Goal: Use online tool/utility: Utilize a website feature to perform a specific function

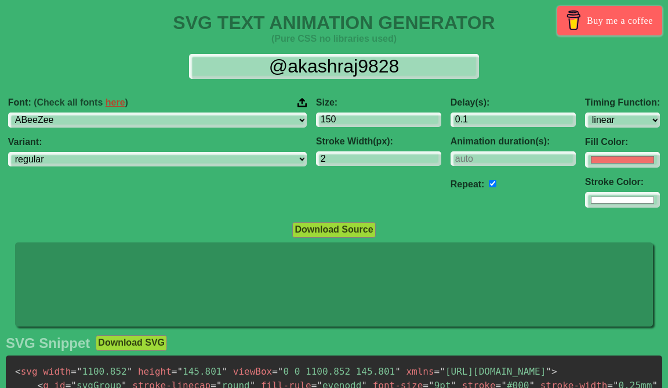
select select "linear"
select select "Poppins"
click at [97, 113] on select "ABeeZee [PERSON_NAME] Display AR One Sans [PERSON_NAME] Libre Aboreto Abril Fat…" at bounding box center [157, 120] width 299 height 15
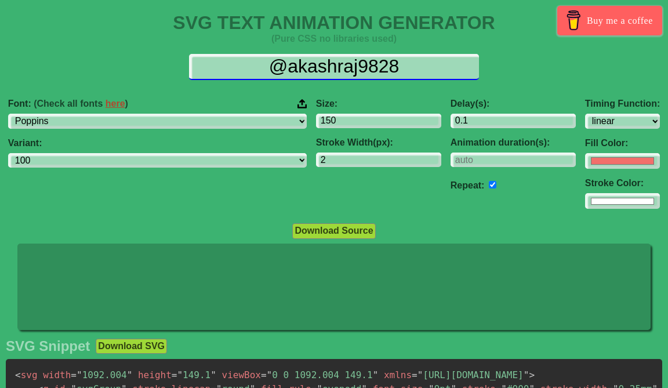
click at [374, 65] on input "@akashraj9828" at bounding box center [334, 67] width 290 height 26
paste input "[PERSON_NAME]"
type input "[PERSON_NAME]"
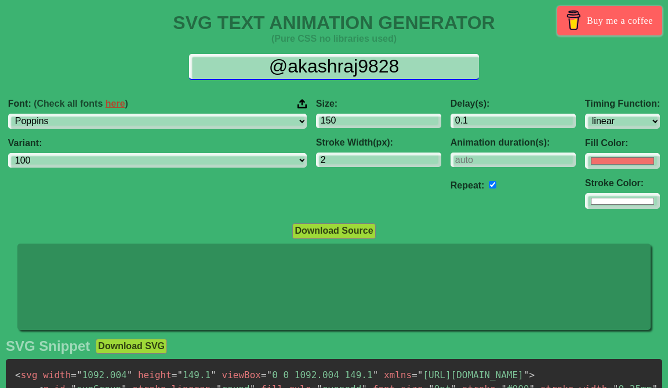
select select "100"
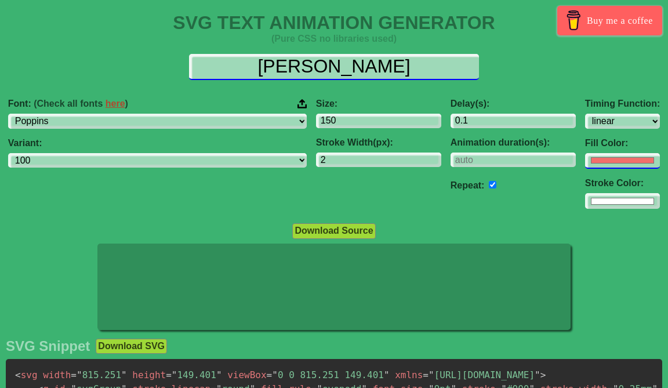
type input "[PERSON_NAME]"
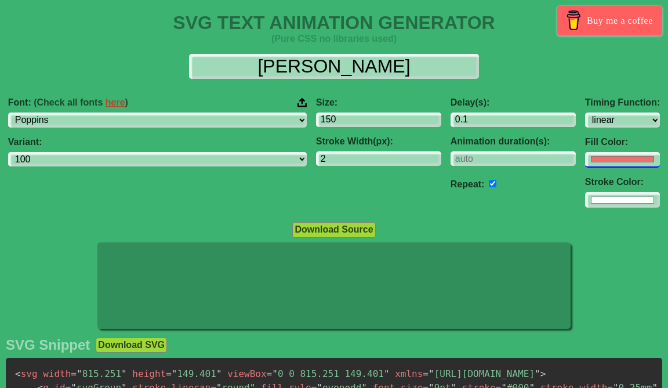
click at [581, 169] on div "Timing Function: ease ease-in ease-out ease-in-out linear step-start step-end F…" at bounding box center [623, 152] width 84 height 129
click at [585, 164] on input "#f16f6b" at bounding box center [622, 160] width 75 height 16
type input "#000000"
click at [451, 223] on div "Download Source" at bounding box center [334, 230] width 668 height 16
click at [585, 202] on input "#ffffff" at bounding box center [622, 200] width 75 height 16
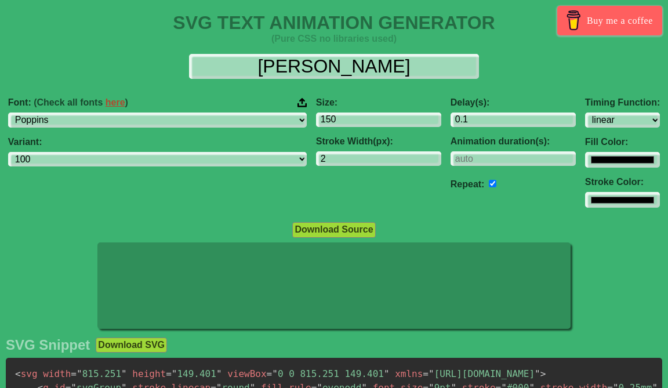
type input "#000000"
click at [446, 213] on div "Delay(s): 0.1 Animation duration(s): Repeat:" at bounding box center [513, 152] width 135 height 129
click at [316, 159] on input "2" at bounding box center [378, 159] width 125 height 16
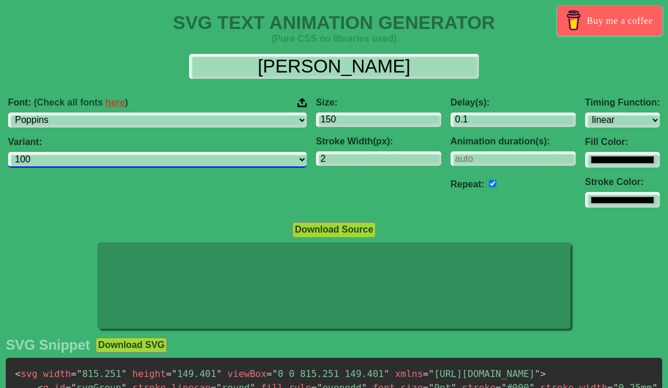
click at [209, 164] on select "100 100italic 200 200italic 300 300italic regular italic 500 500italic 600 600i…" at bounding box center [157, 160] width 299 height 16
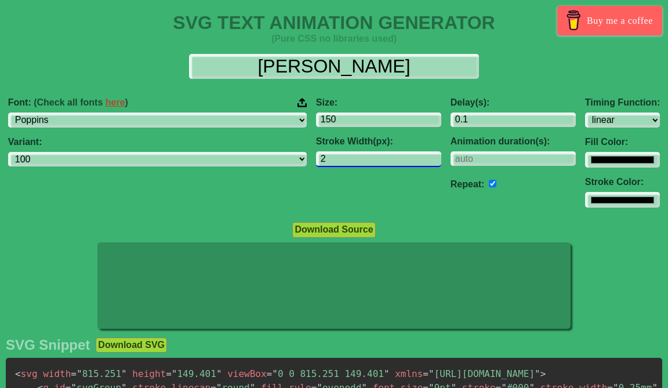
click at [350, 161] on input "2" at bounding box center [378, 159] width 125 height 16
click at [356, 118] on input "150" at bounding box center [378, 121] width 125 height 16
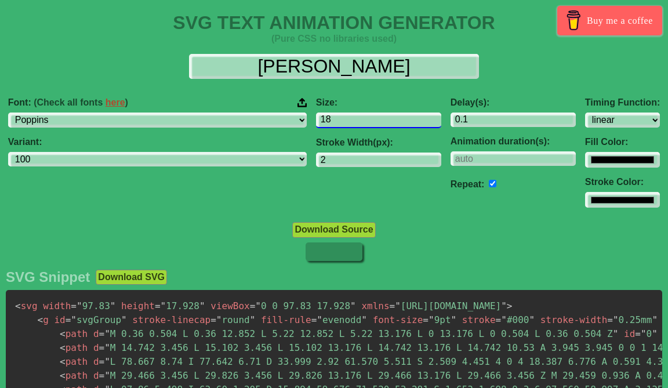
type input "1"
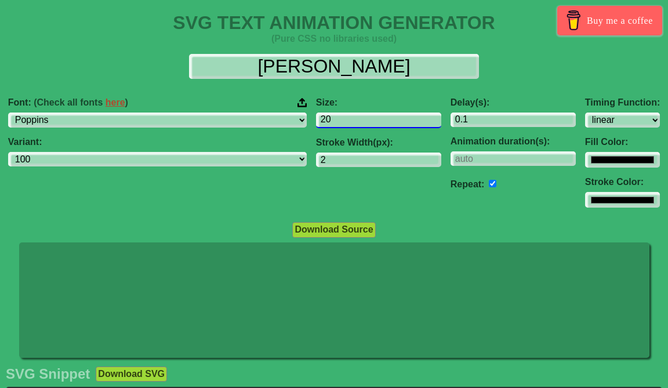
type input "2"
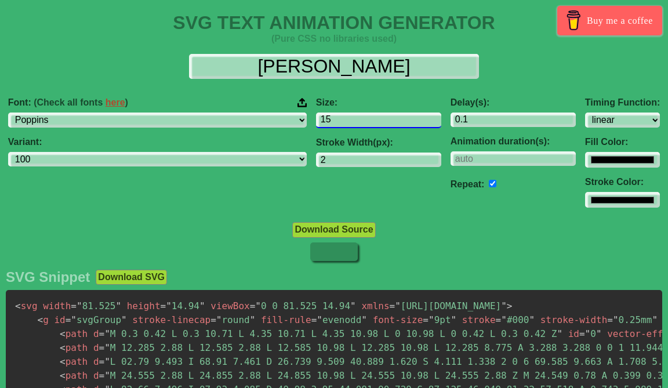
type input "150"
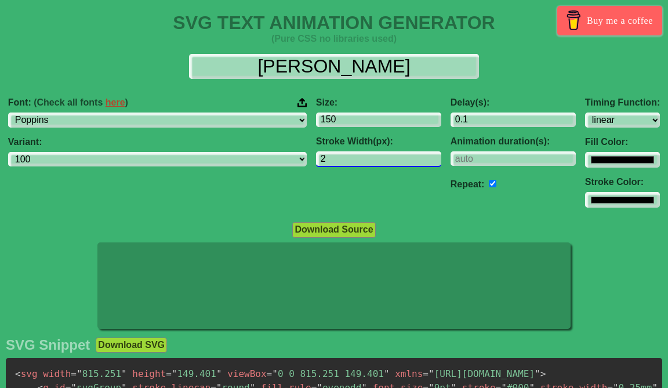
click at [349, 158] on input "2" at bounding box center [378, 159] width 125 height 16
type input "3"
type input "2"
type input "1"
click at [331, 120] on input "150" at bounding box center [378, 121] width 125 height 16
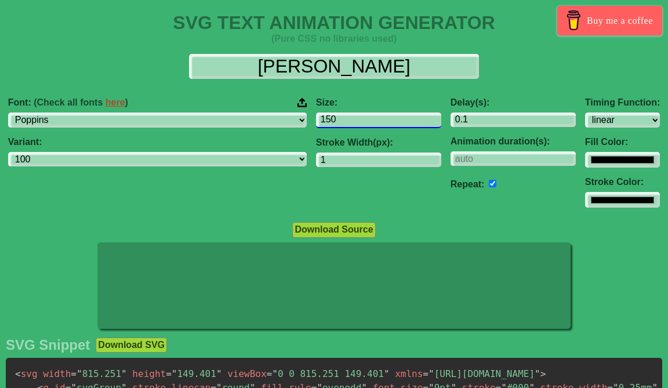
click at [331, 120] on input "150" at bounding box center [378, 121] width 125 height 16
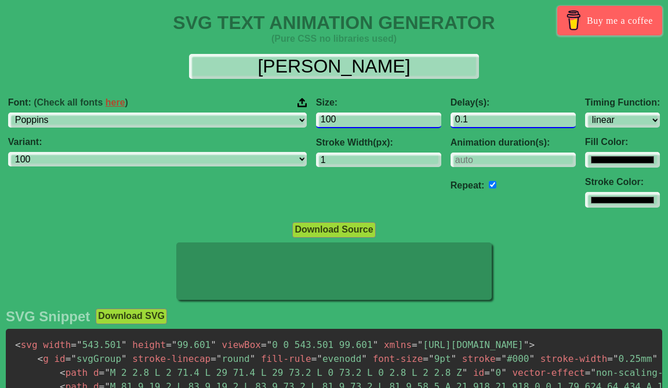
type input "100"
click at [451, 123] on input "0.1" at bounding box center [513, 121] width 125 height 16
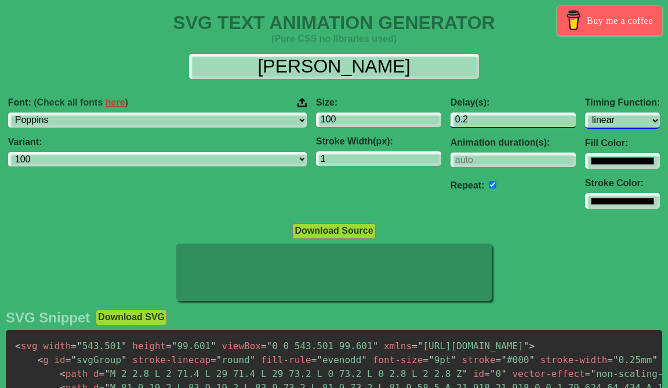
type input "0.2"
click at [585, 124] on select "ease ease-in ease-out ease-in-out linear step-start step-end" at bounding box center [622, 121] width 75 height 16
click at [585, 113] on select "ease ease-in ease-out ease-in-out linear step-start step-end" at bounding box center [622, 121] width 75 height 16
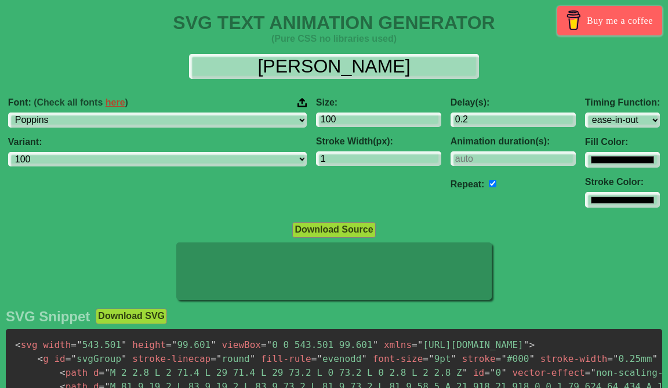
click at [585, 110] on div "Timing Function: ease ease-in ease-out ease-in-out linear step-start step-end" at bounding box center [622, 112] width 75 height 30
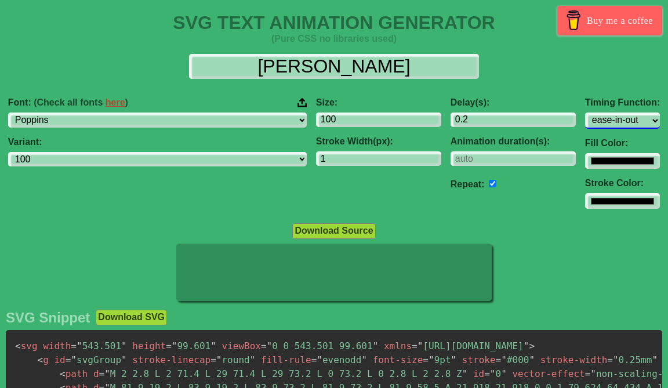
click at [585, 116] on select "ease ease-in ease-out ease-in-out linear step-start step-end" at bounding box center [622, 121] width 75 height 16
select select "linear"
click at [585, 113] on select "ease ease-in ease-out ease-in-out linear step-start step-end" at bounding box center [622, 121] width 75 height 16
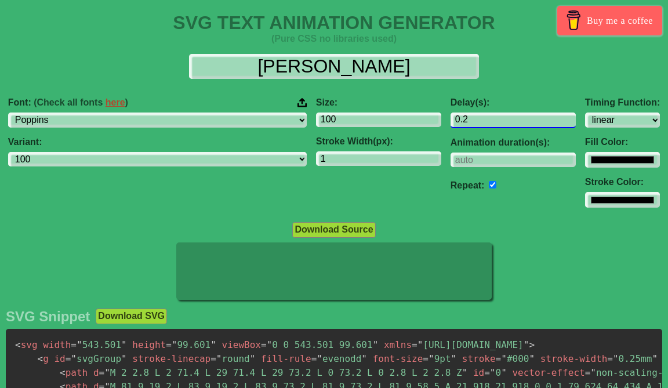
click at [451, 121] on input "0.2" at bounding box center [513, 121] width 125 height 16
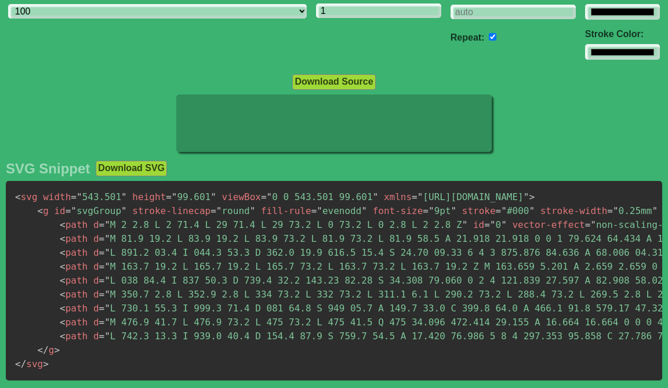
scroll to position [197, 0]
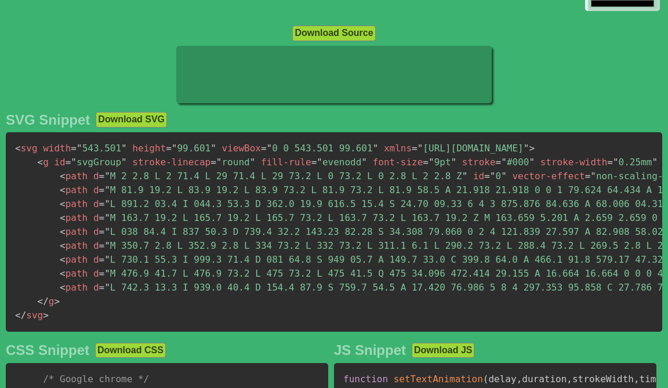
type input "0.1"
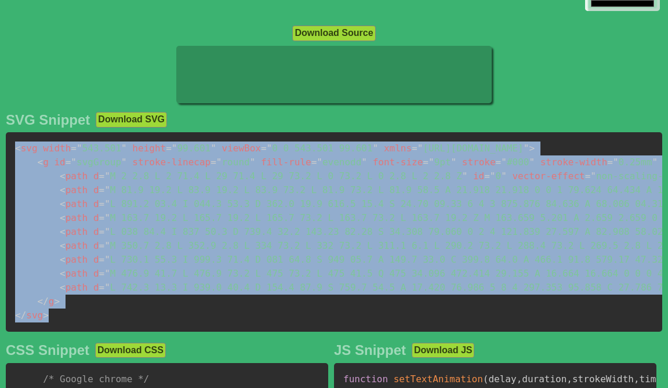
drag, startPoint x: 57, startPoint y: 315, endPoint x: 0, endPoint y: 150, distance: 174.3
copy code "< svg width = " 543.501 " height = " 99.601 " viewBox = " 0 0 543.501 99.601 " …"
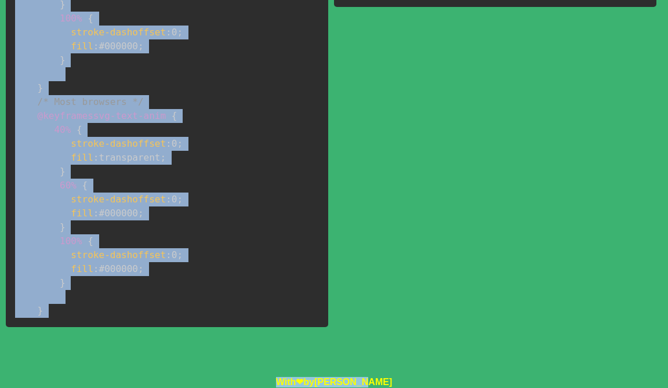
scroll to position [714, 0]
drag, startPoint x: 42, startPoint y: 128, endPoint x: 103, endPoint y: 299, distance: 181.1
click at [103, 299] on pre "/* Google chrome */ @-webkit-keyframes svg-text-anim { 40% { stroke-dashoffset …" at bounding box center [167, 95] width 323 height 464
copy code "/* Google chrome */ @-webkit-keyframes svg-text-anim { 40% { stroke-dashoffset …"
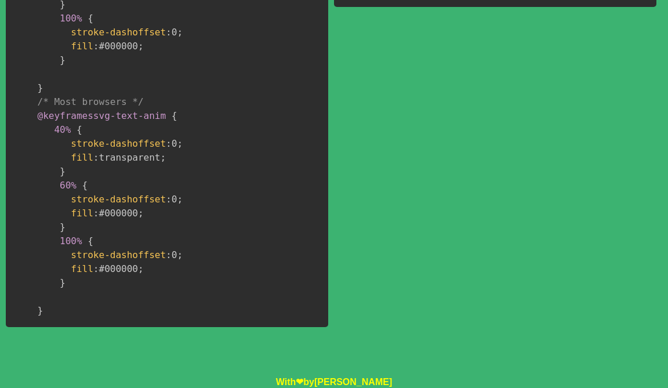
click at [157, 194] on span "stroke-dashoffset" at bounding box center [118, 199] width 95 height 11
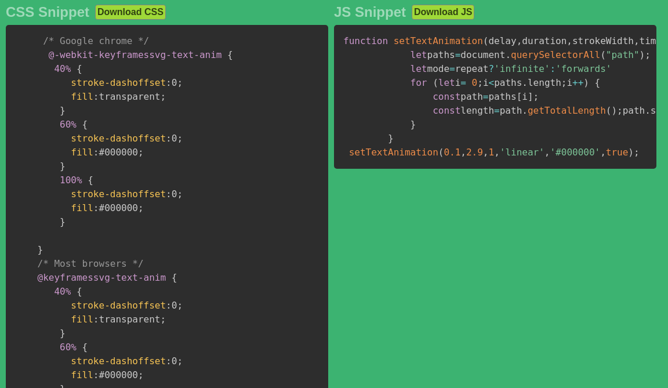
scroll to position [534, 0]
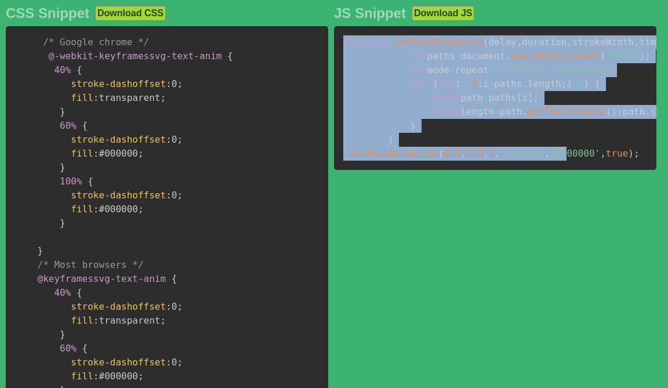
drag, startPoint x: 344, startPoint y: 55, endPoint x: 564, endPoint y: 248, distance: 292.7
drag, startPoint x: 643, startPoint y: 249, endPoint x: 353, endPoint y: 45, distance: 353.9
click at [353, 45] on pre "function setTextAnimation ( delay , duration , strokeWidth , timingFunction , s…" at bounding box center [495, 98] width 323 height 144
copy code "nction setTextAnimation ( delay , duration , strokeWidth , timingFunction , str…"
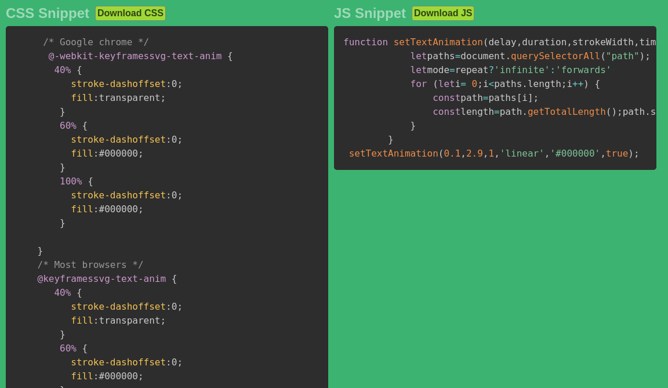
click at [343, 45] on pre "function setTextAnimation ( delay , duration , strokeWidth , timingFunction , s…" at bounding box center [495, 98] width 323 height 144
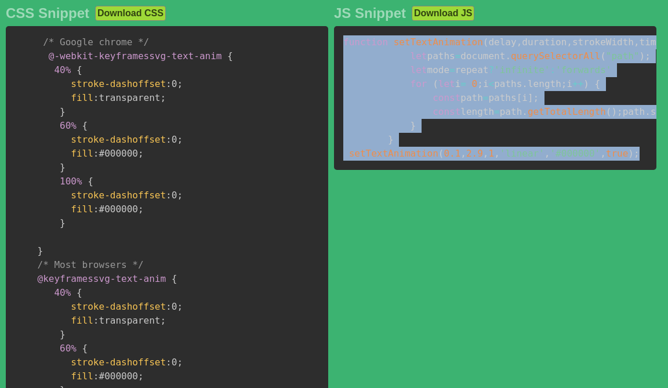
drag, startPoint x: 343, startPoint y: 51, endPoint x: 646, endPoint y: 244, distance: 359.2
click at [646, 170] on pre "function setTextAnimation ( delay , duration , strokeWidth , timingFunction , s…" at bounding box center [495, 98] width 323 height 144
copy code "function setTextAnimation ( delay , duration , strokeWidth , timingFunction , s…"
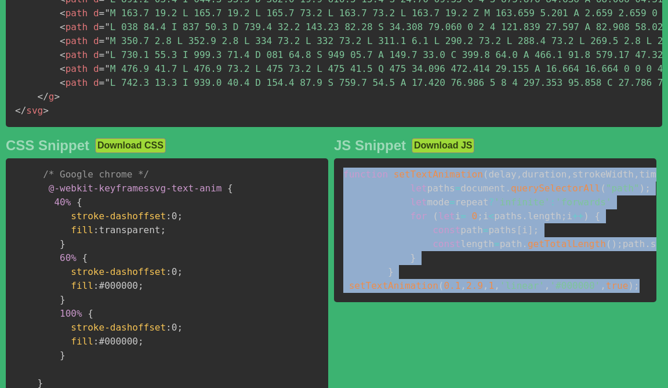
scroll to position [397, 0]
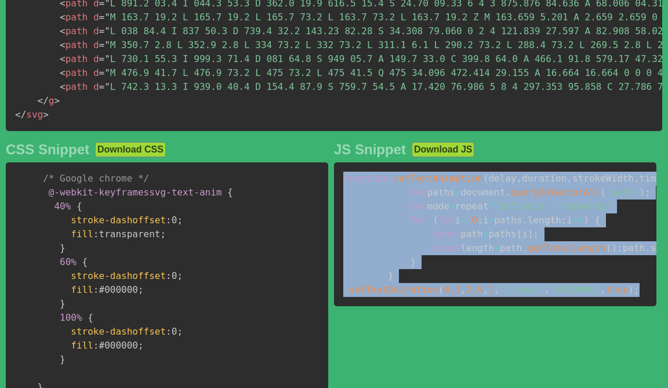
copy code "function setTextAnimation ( delay , duration , strokeWidth , timingFunction , s…"
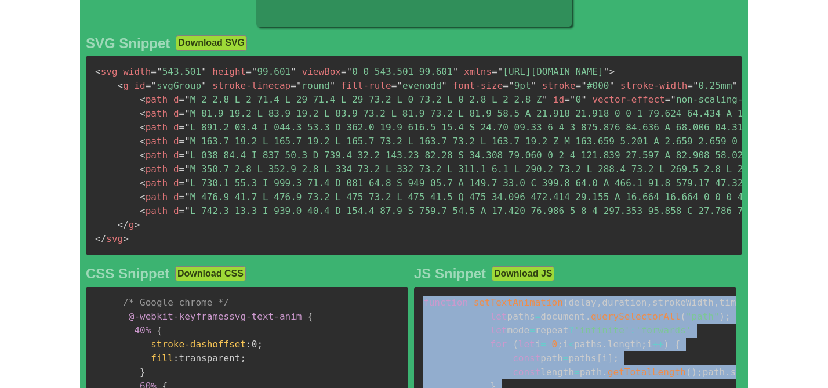
scroll to position [274, 0]
